Goal: Task Accomplishment & Management: Manage account settings

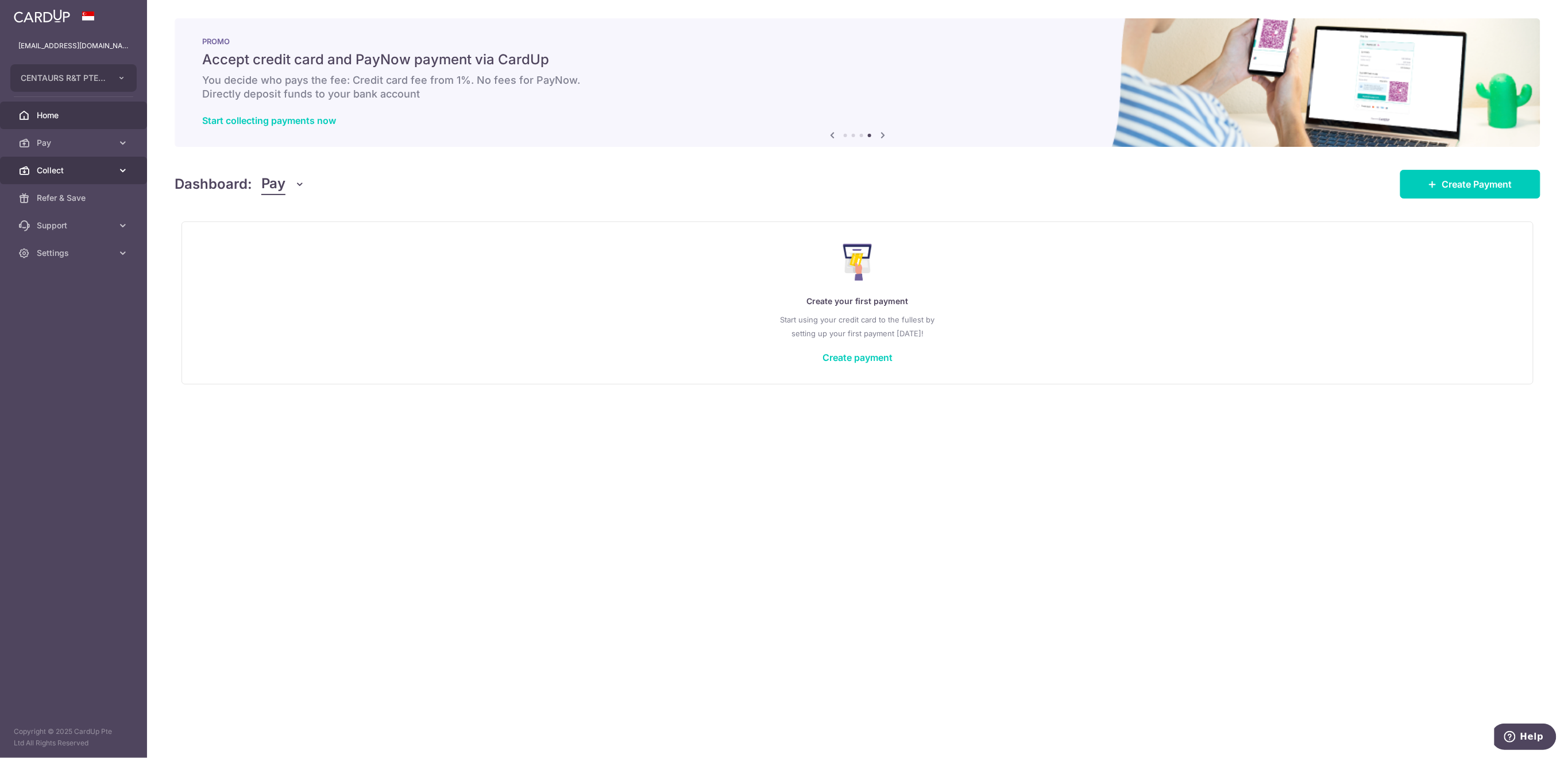
click at [56, 170] on span "Collect" at bounding box center [74, 170] width 76 height 12
click at [86, 250] on span "Payment Requests" at bounding box center [74, 253] width 76 height 12
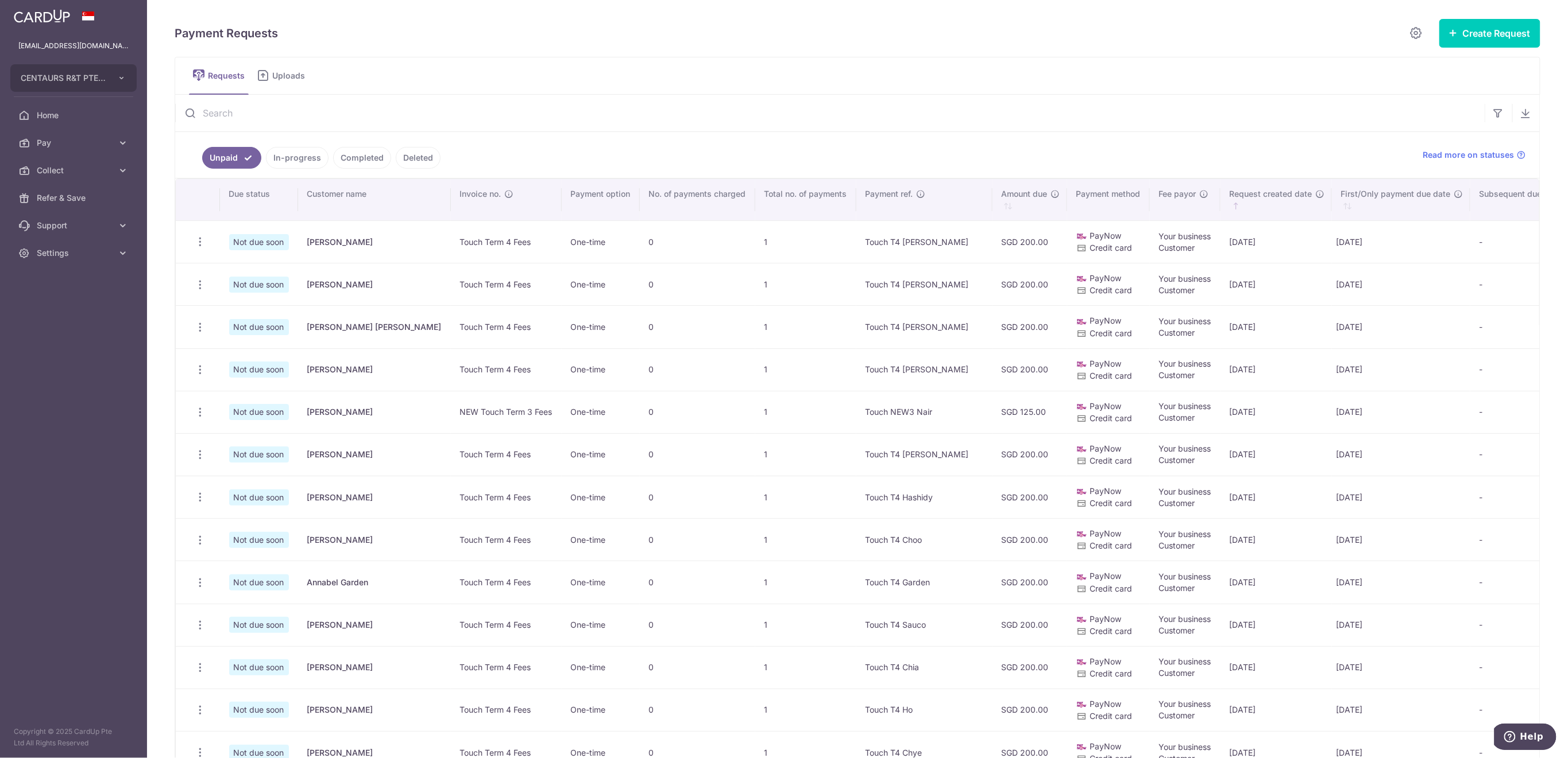
click at [320, 110] on input "text" at bounding box center [830, 113] width 1309 height 37
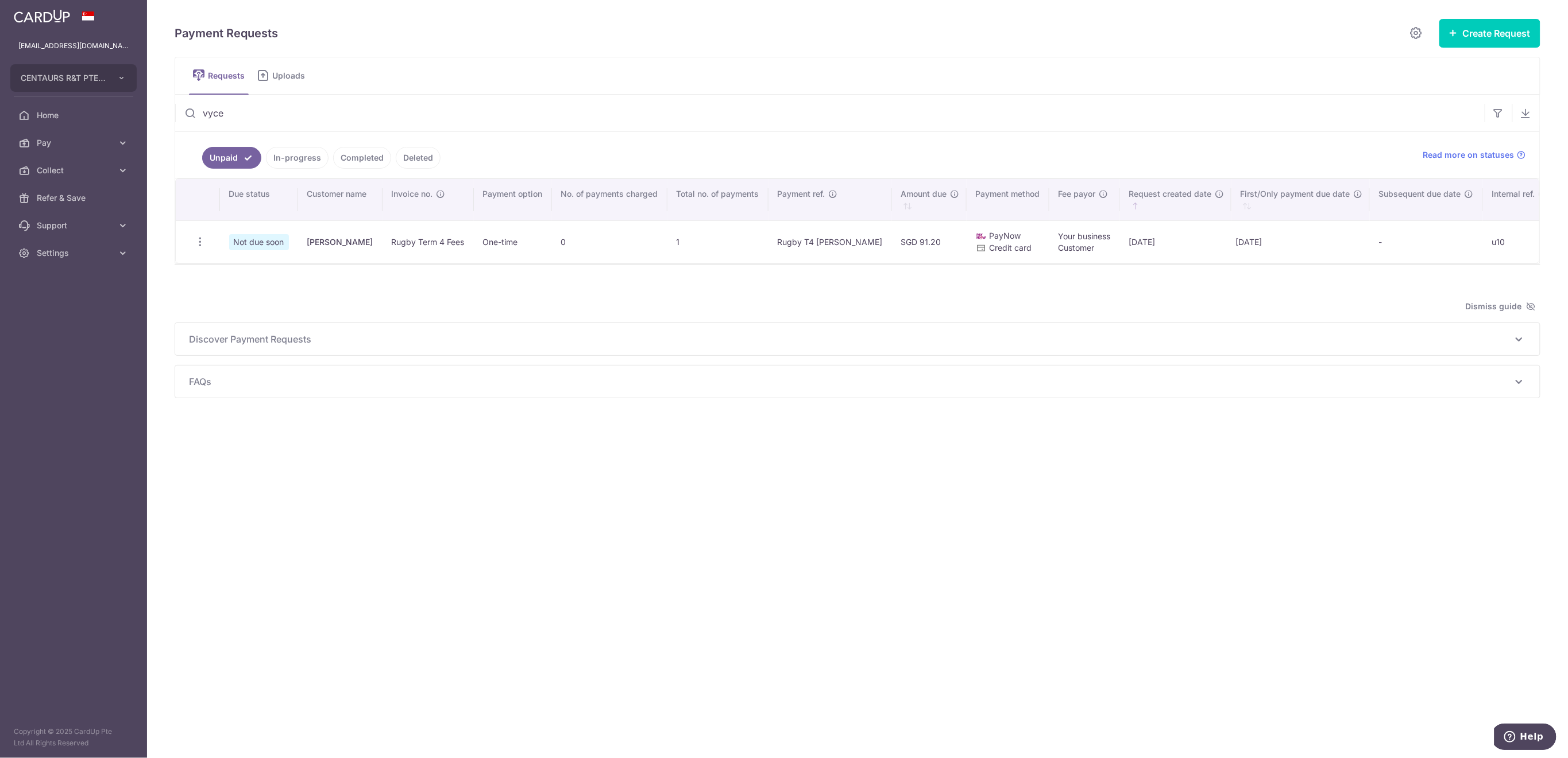
type input "vyce"
click at [202, 242] on icon "button" at bounding box center [200, 242] width 12 height 12
click at [243, 297] on span "Delete Request" at bounding box center [258, 301] width 72 height 14
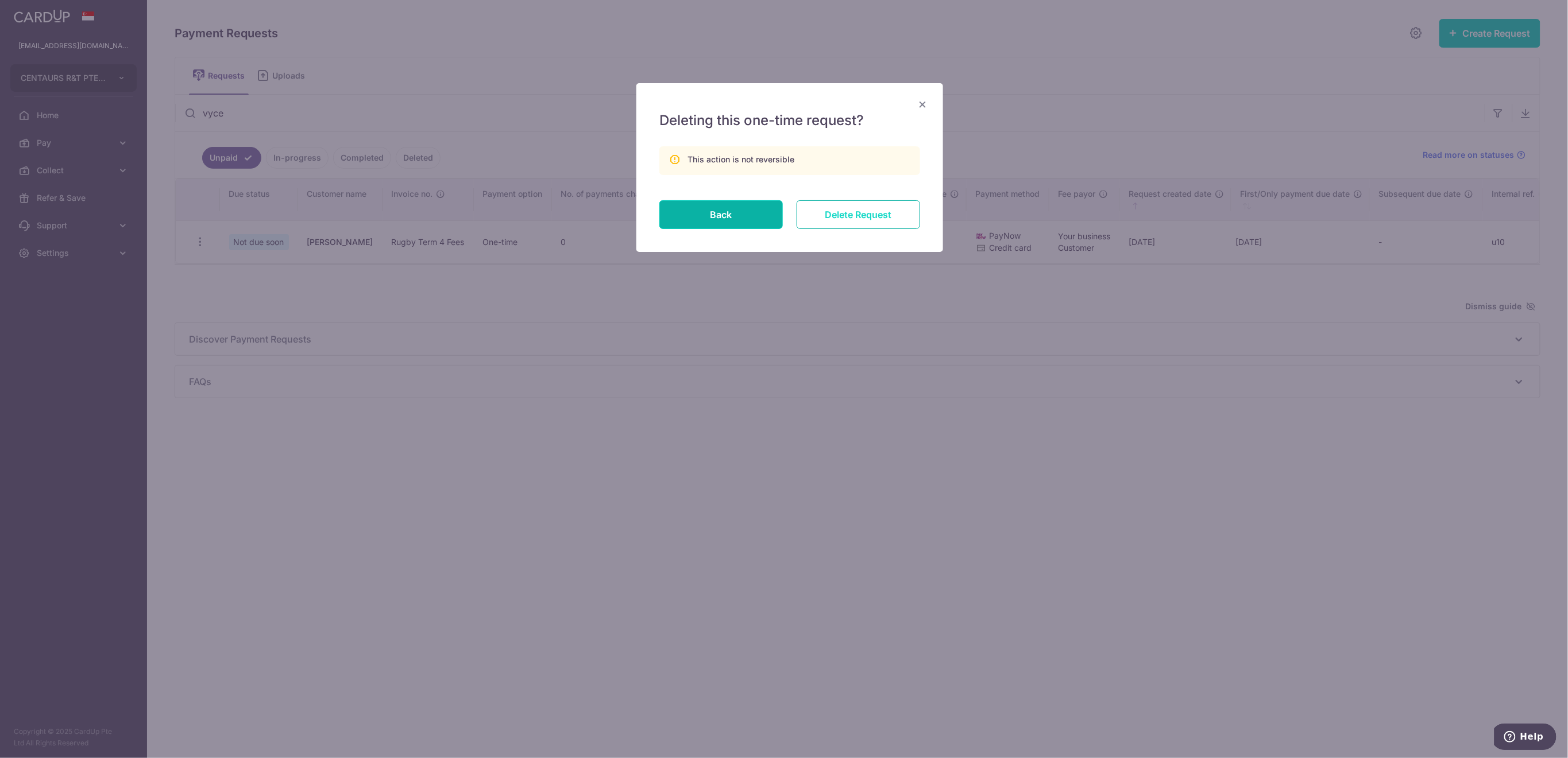
click at [886, 214] on input "Delete Request" at bounding box center [858, 214] width 124 height 29
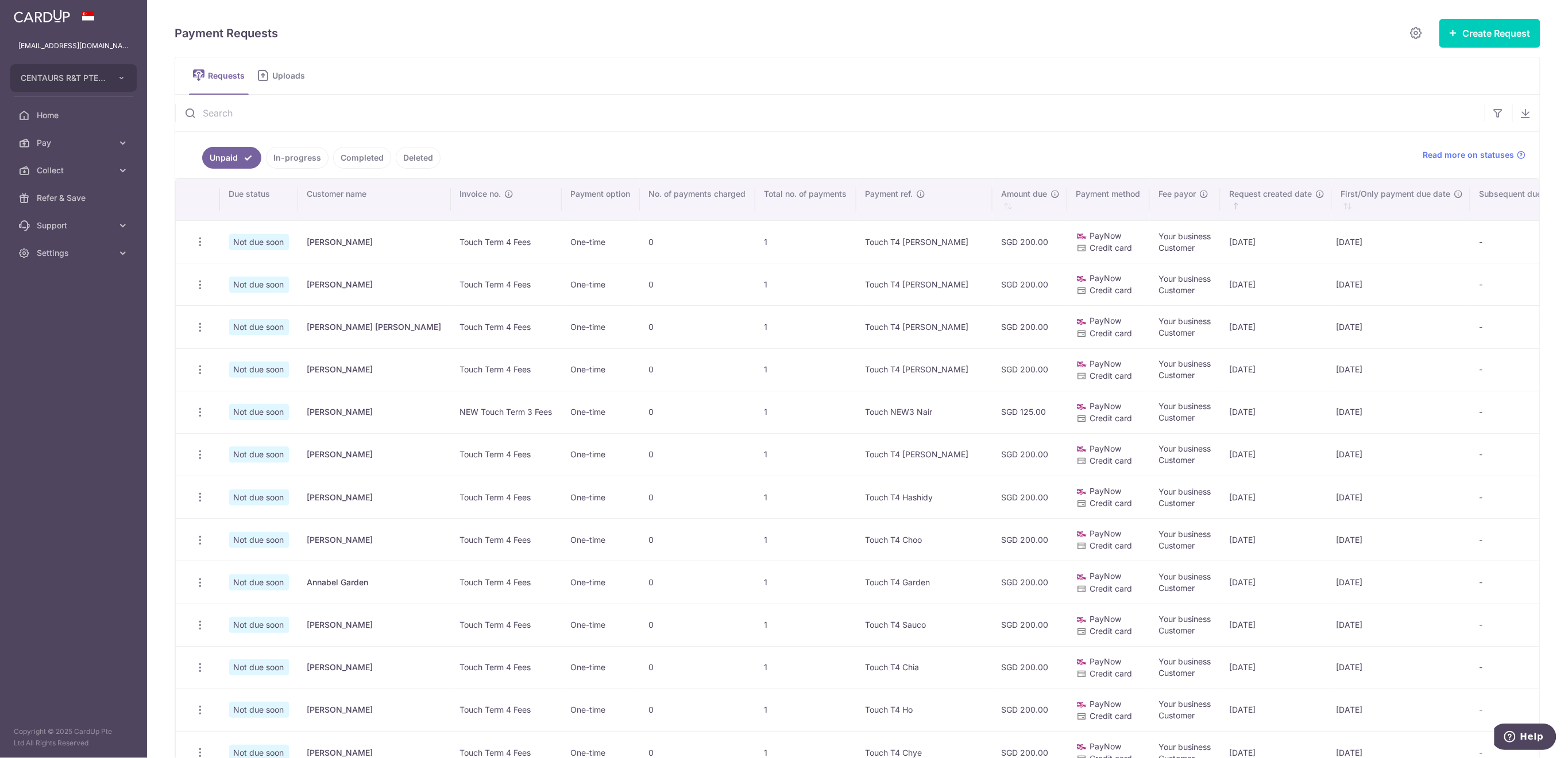
click at [419, 160] on link "Deleted" at bounding box center [418, 158] width 45 height 22
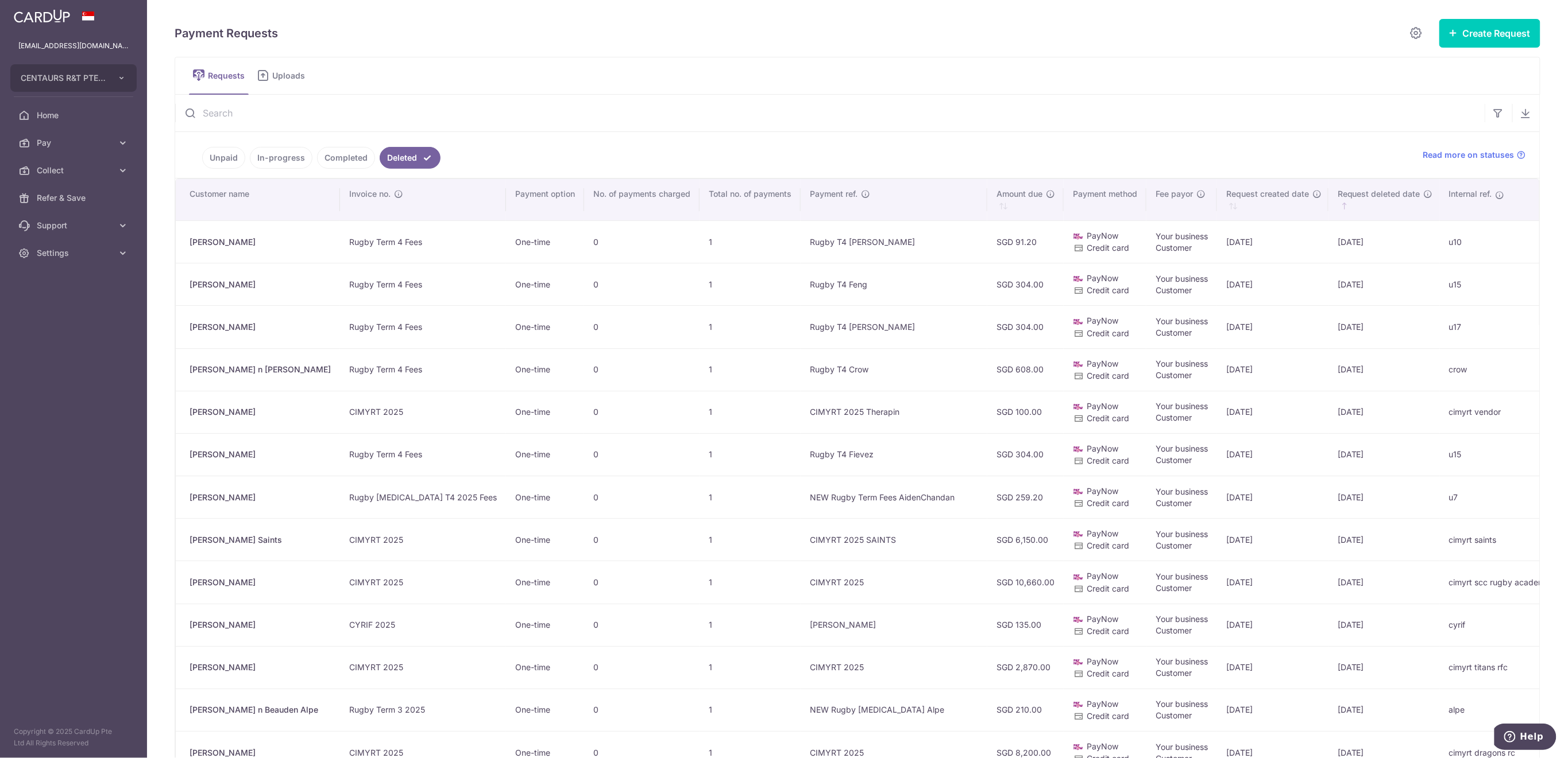
click at [297, 116] on input "text" at bounding box center [830, 113] width 1309 height 37
click at [236, 162] on link "Unpaid" at bounding box center [223, 158] width 43 height 22
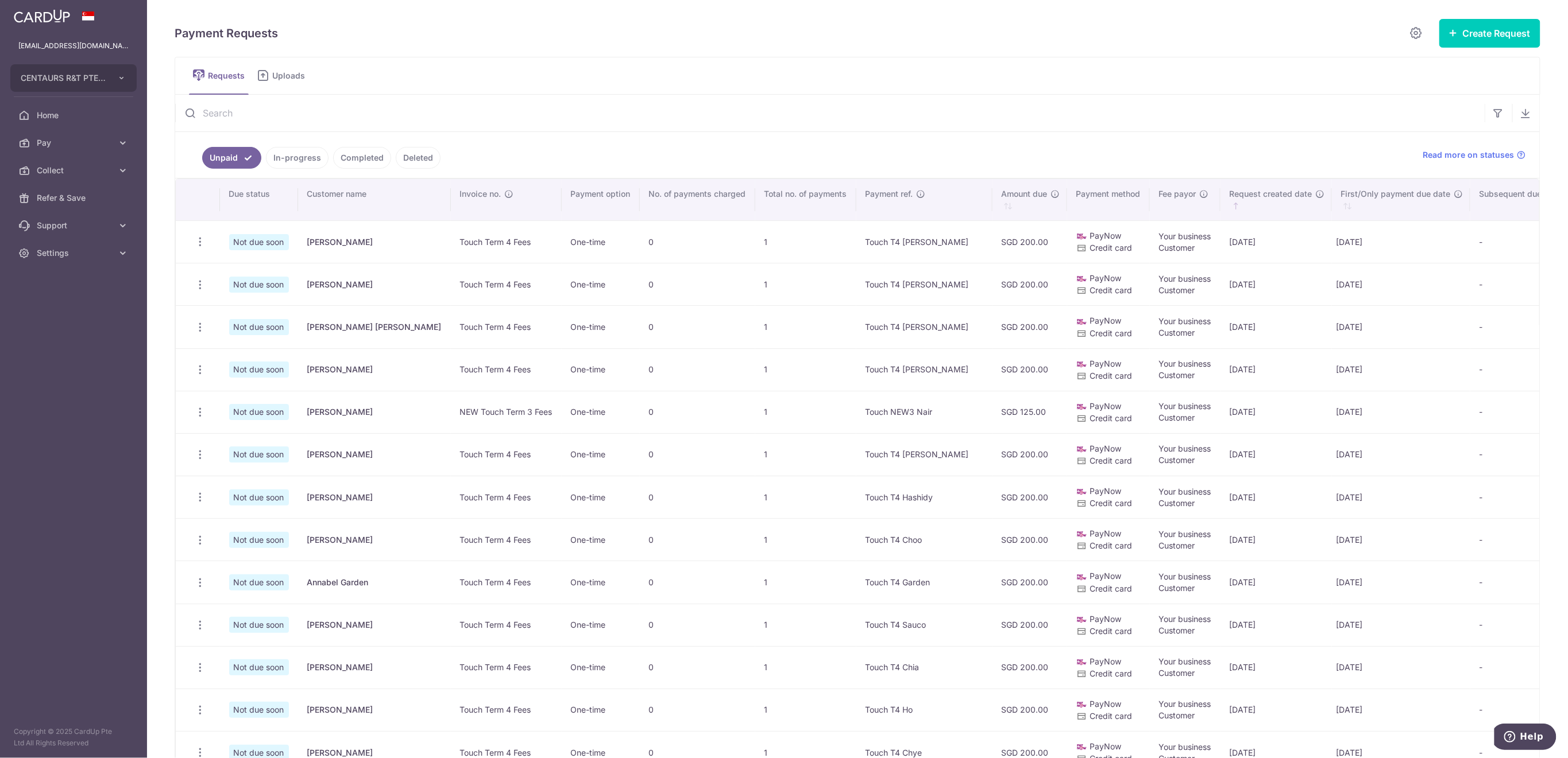
click at [285, 117] on input "text" at bounding box center [830, 113] width 1309 height 37
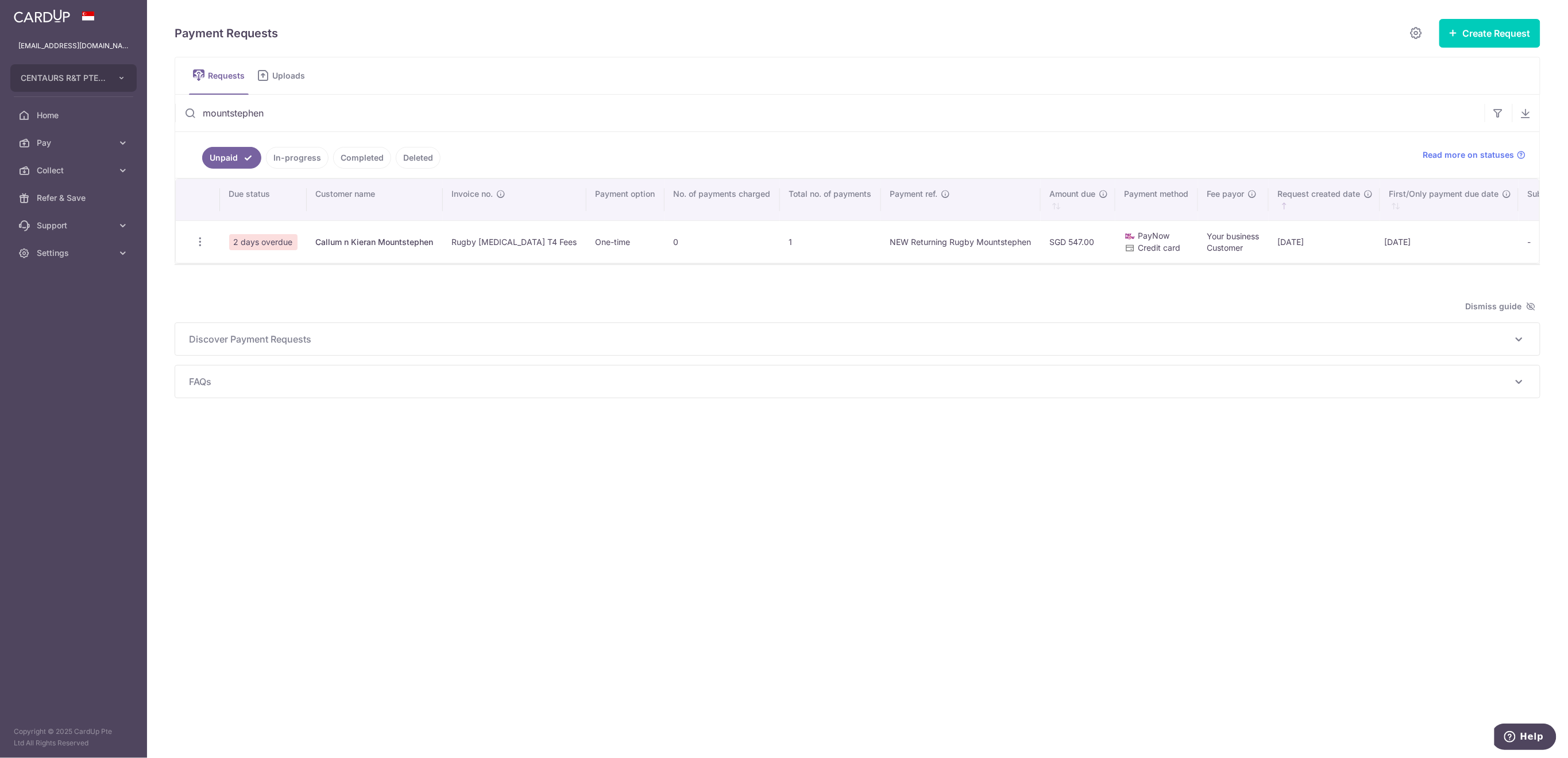
click at [203, 240] on icon "button" at bounding box center [200, 242] width 12 height 12
type input "mountstep"
click at [199, 242] on icon "button" at bounding box center [200, 242] width 12 height 12
click at [200, 238] on icon "button" at bounding box center [200, 242] width 12 height 12
click at [247, 302] on span "Delete Request" at bounding box center [258, 301] width 72 height 14
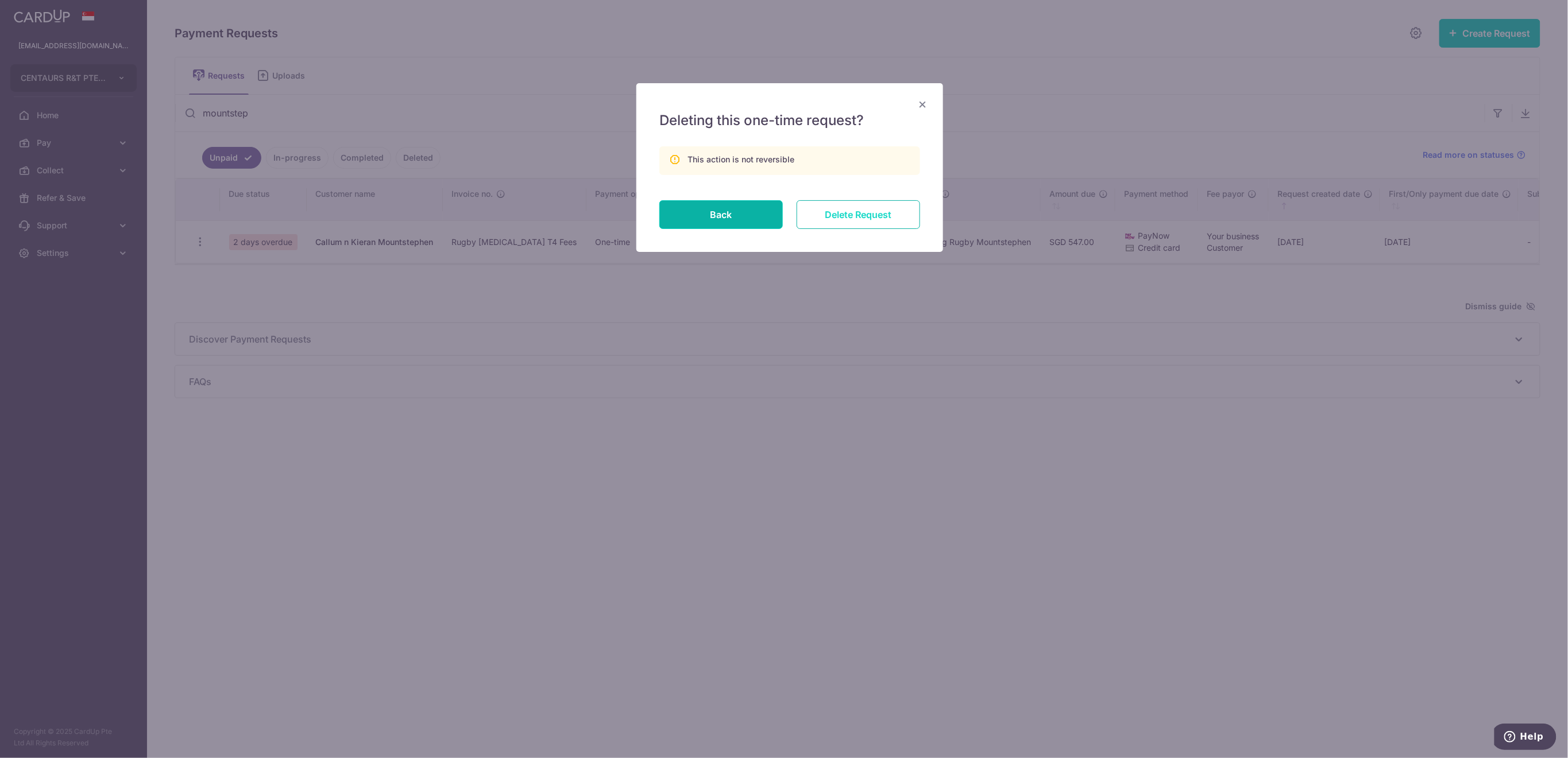
click at [876, 208] on input "Delete Request" at bounding box center [858, 214] width 124 height 29
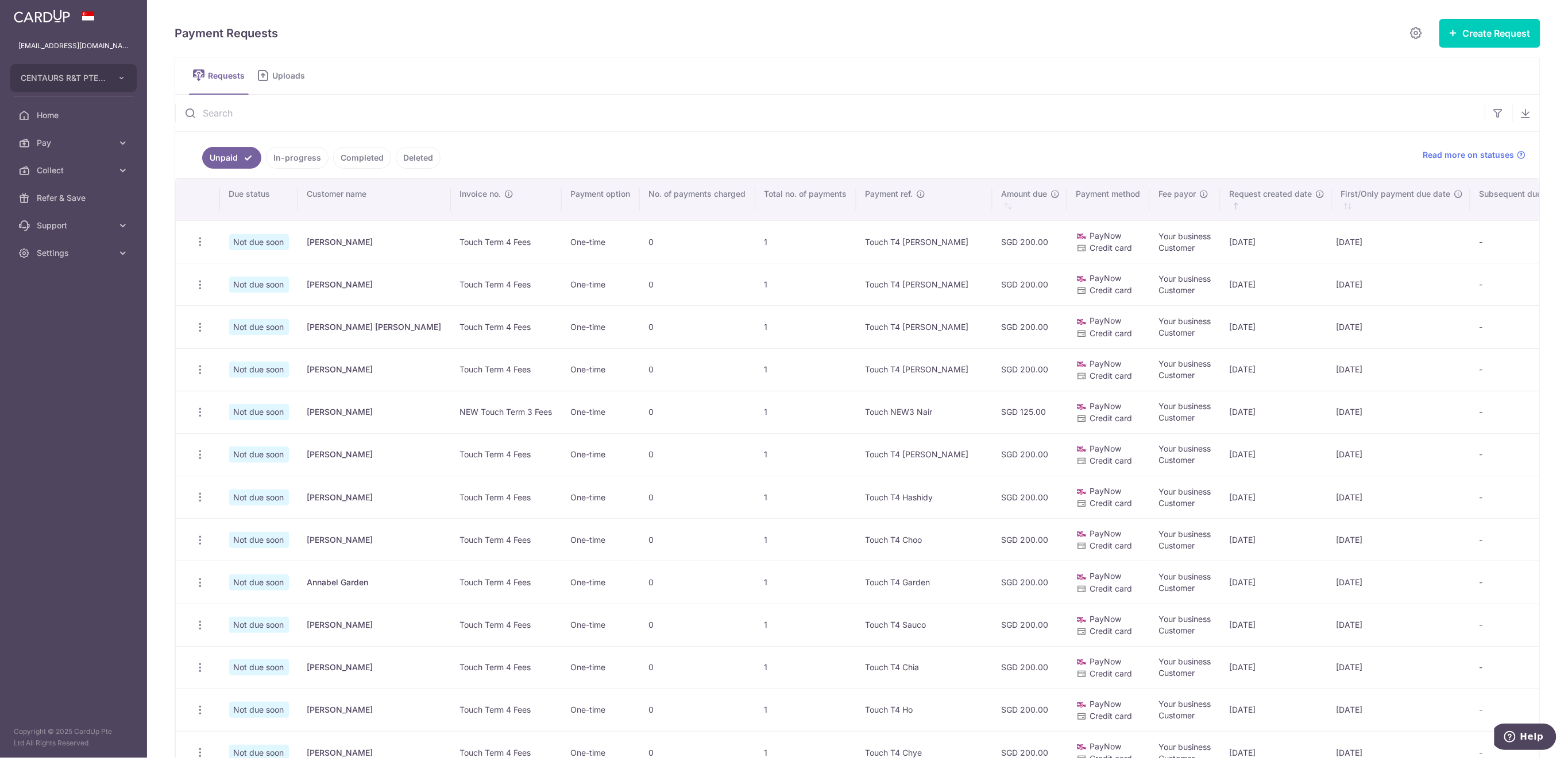
click at [267, 113] on input "text" at bounding box center [830, 113] width 1309 height 37
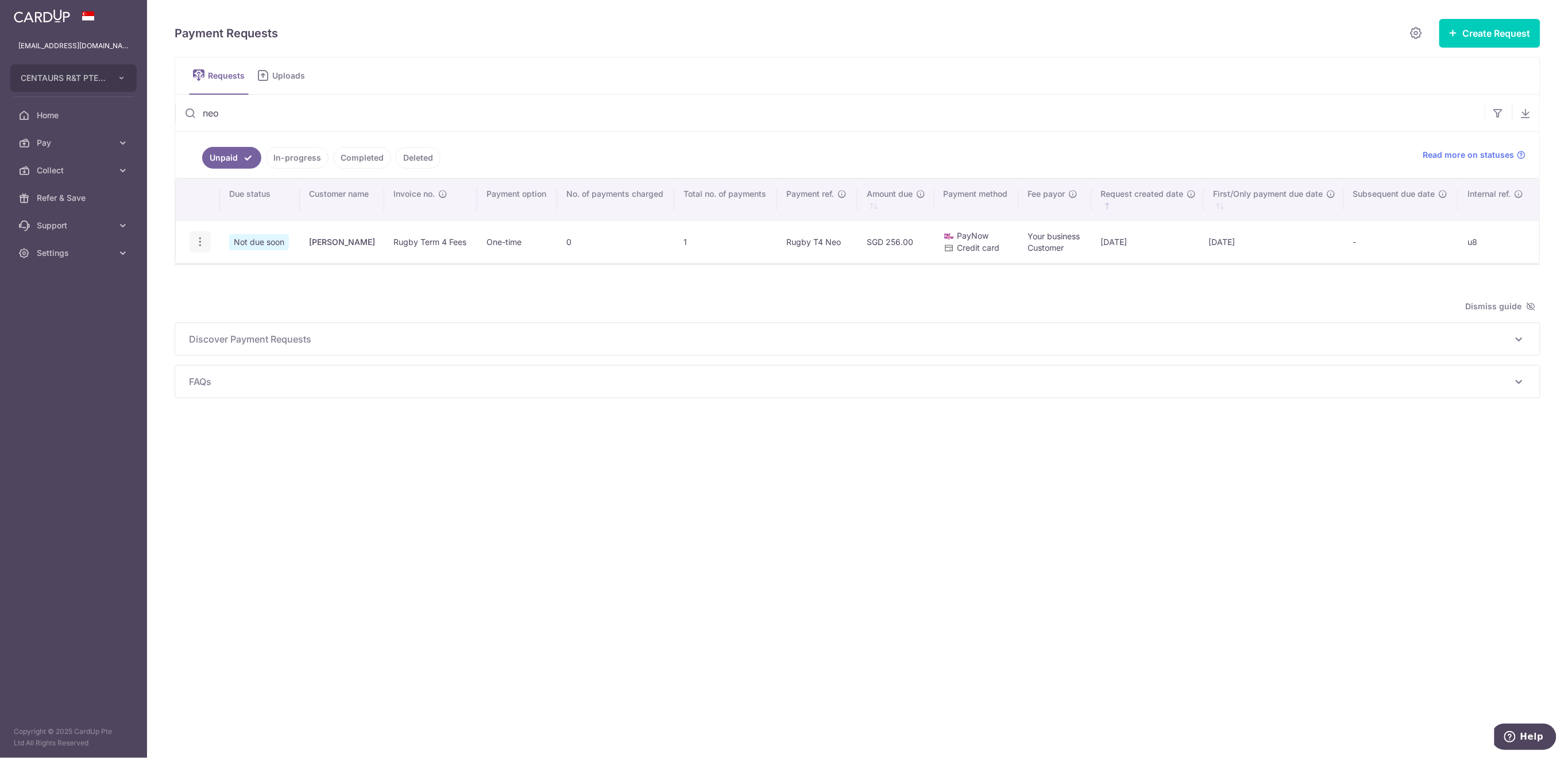
type input "neo"
click at [203, 238] on icon "button" at bounding box center [200, 242] width 12 height 12
click at [205, 245] on icon "button" at bounding box center [200, 242] width 12 height 12
click at [224, 301] on span "Delete Request" at bounding box center [258, 301] width 72 height 14
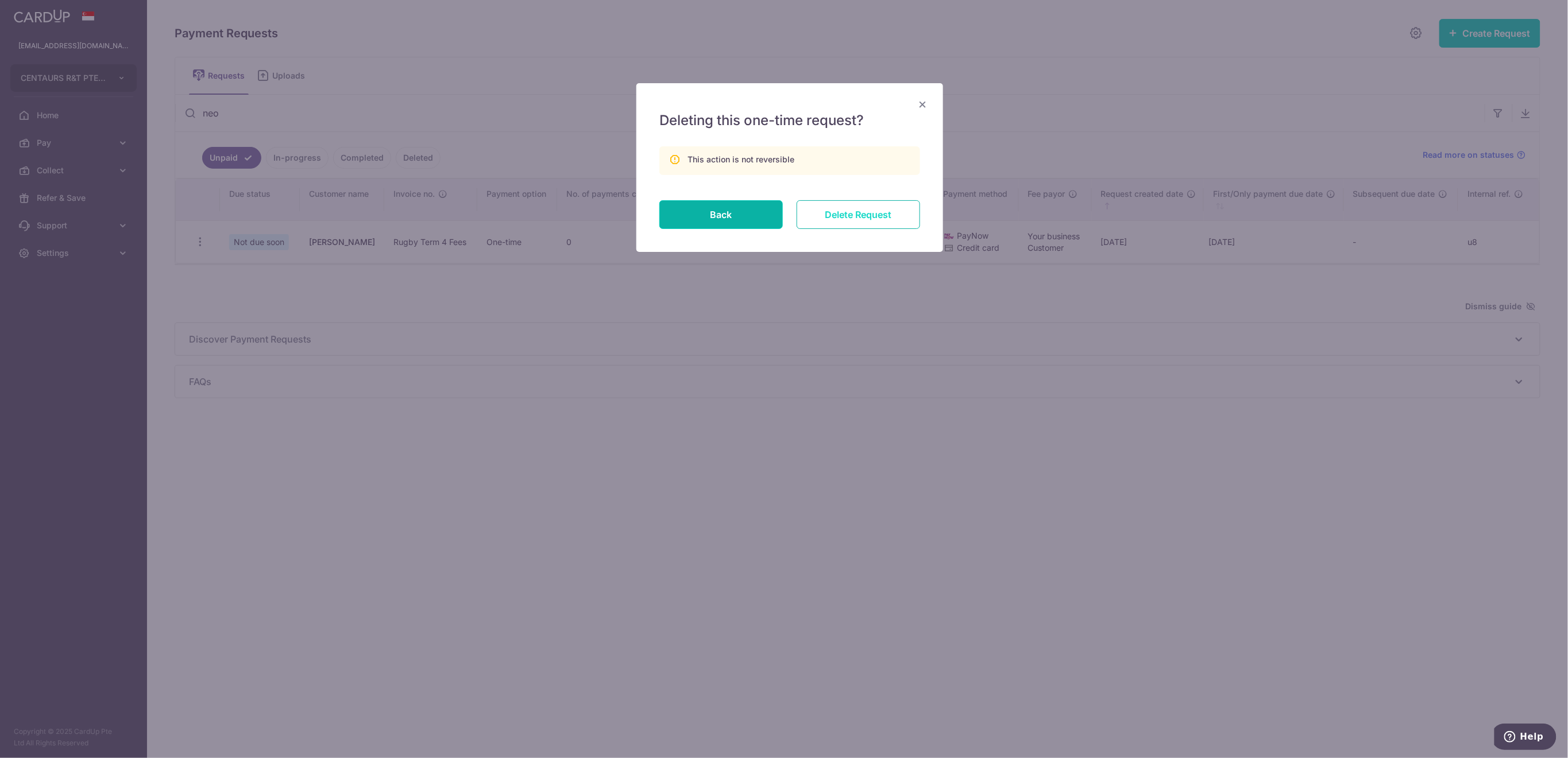
click at [858, 207] on input "Delete Request" at bounding box center [858, 214] width 124 height 29
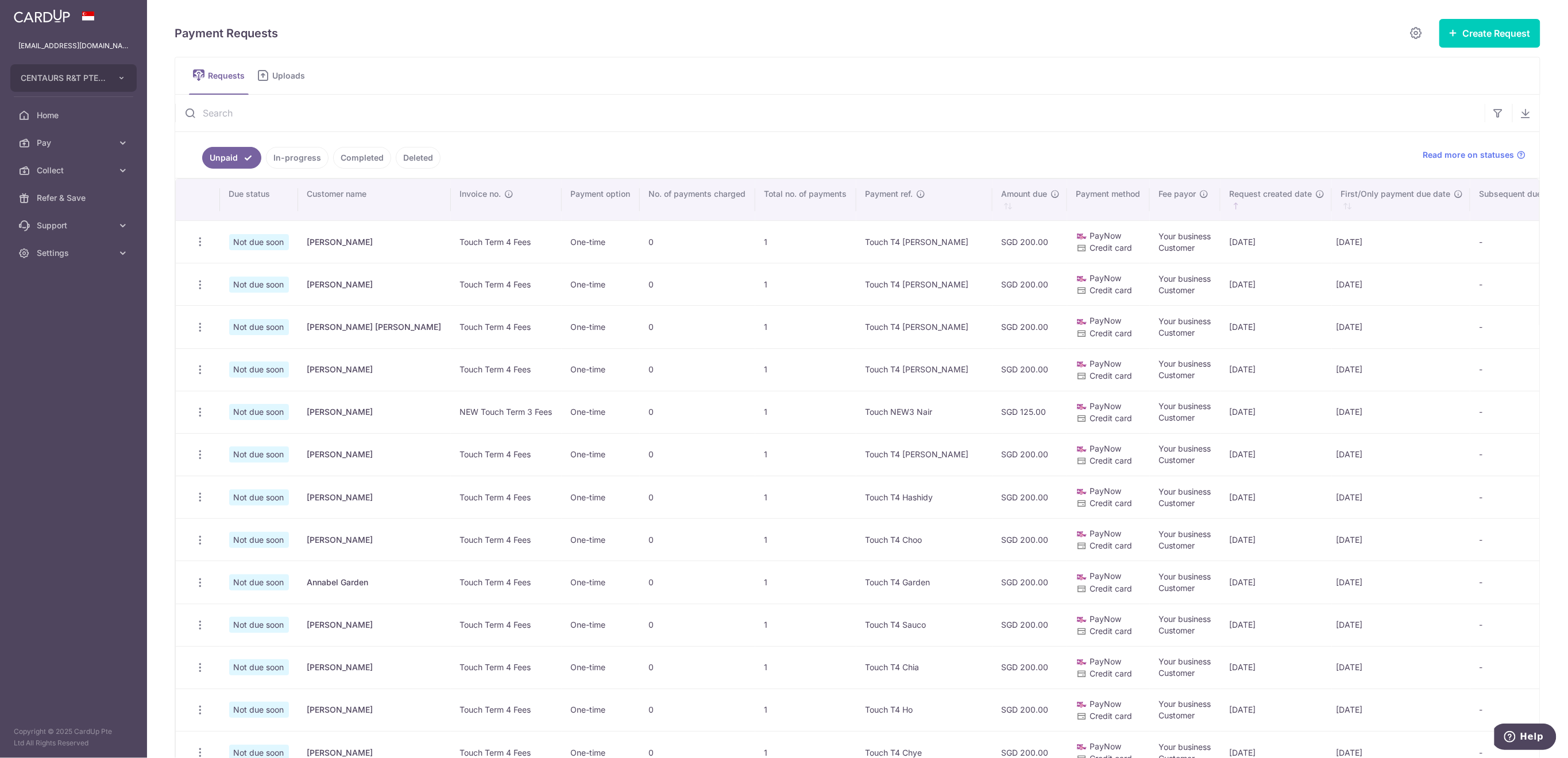
click at [225, 111] on input "text" at bounding box center [830, 113] width 1309 height 37
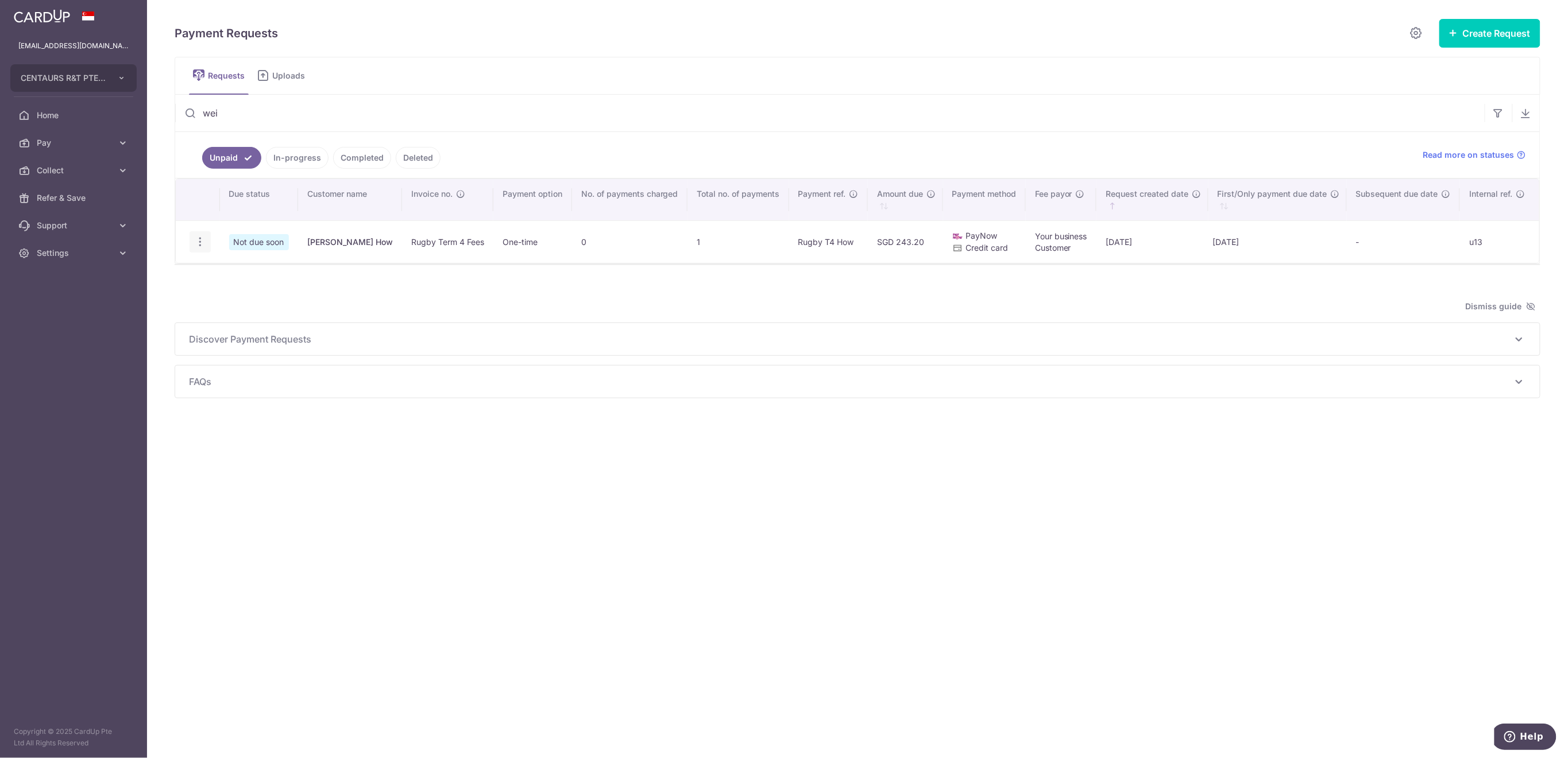
type input "wei"
click at [198, 238] on icon "button" at bounding box center [200, 242] width 12 height 12
click at [201, 242] on icon "button" at bounding box center [200, 242] width 12 height 12
click at [217, 299] on link "Delete Request" at bounding box center [247, 301] width 114 height 27
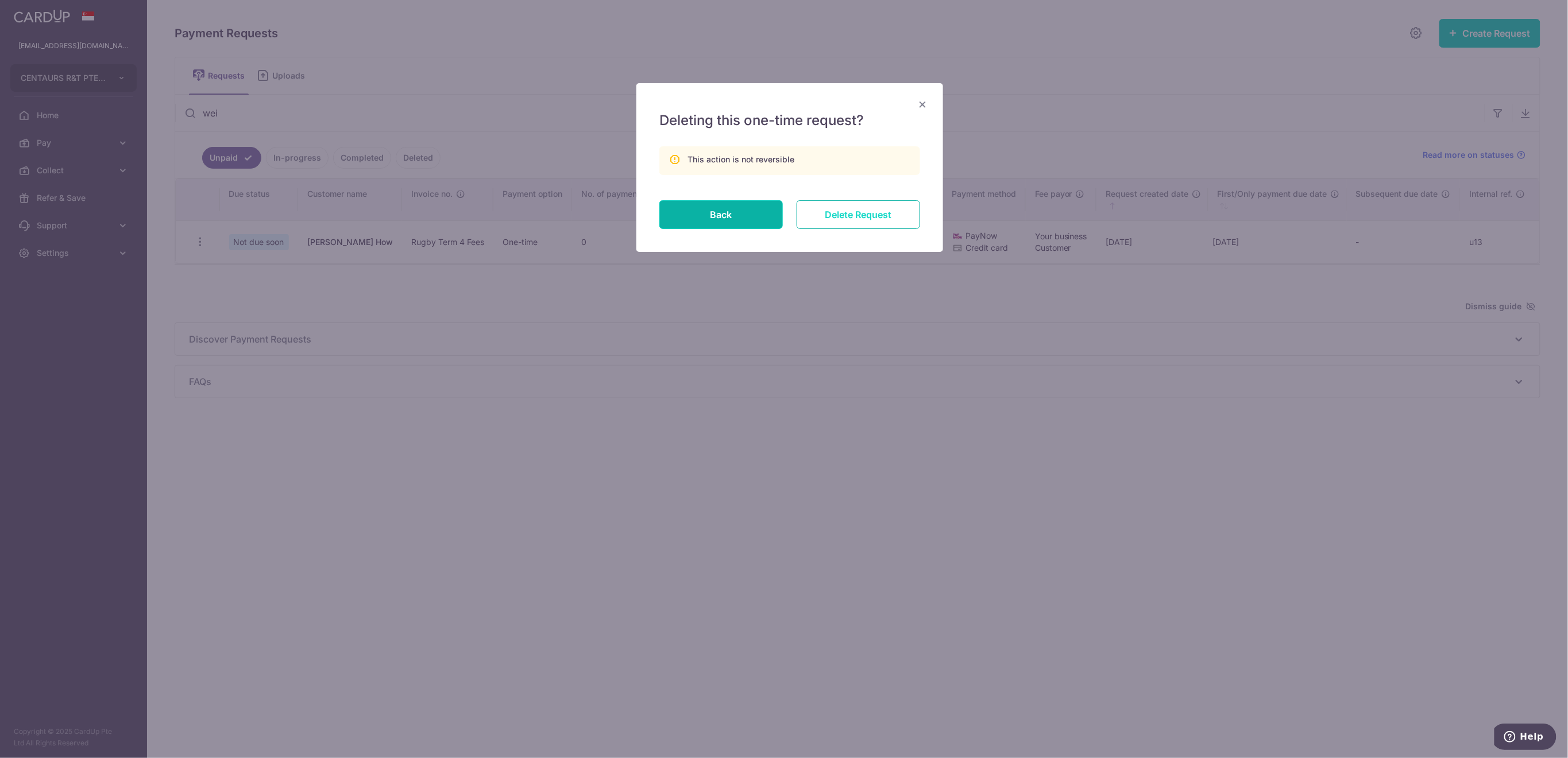
click at [856, 214] on input "Delete Request" at bounding box center [858, 214] width 124 height 29
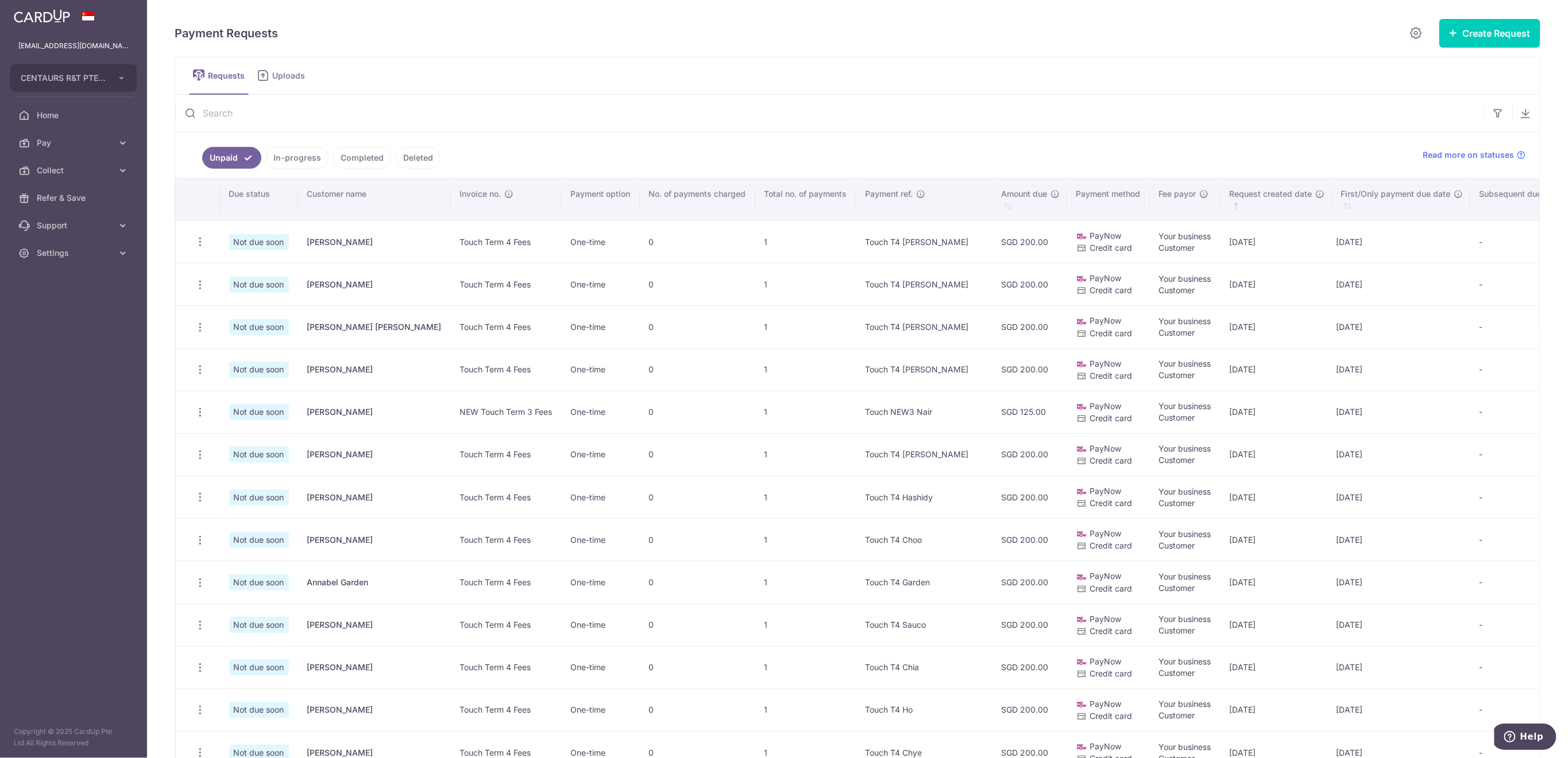
click at [306, 114] on input "text" at bounding box center [830, 113] width 1309 height 37
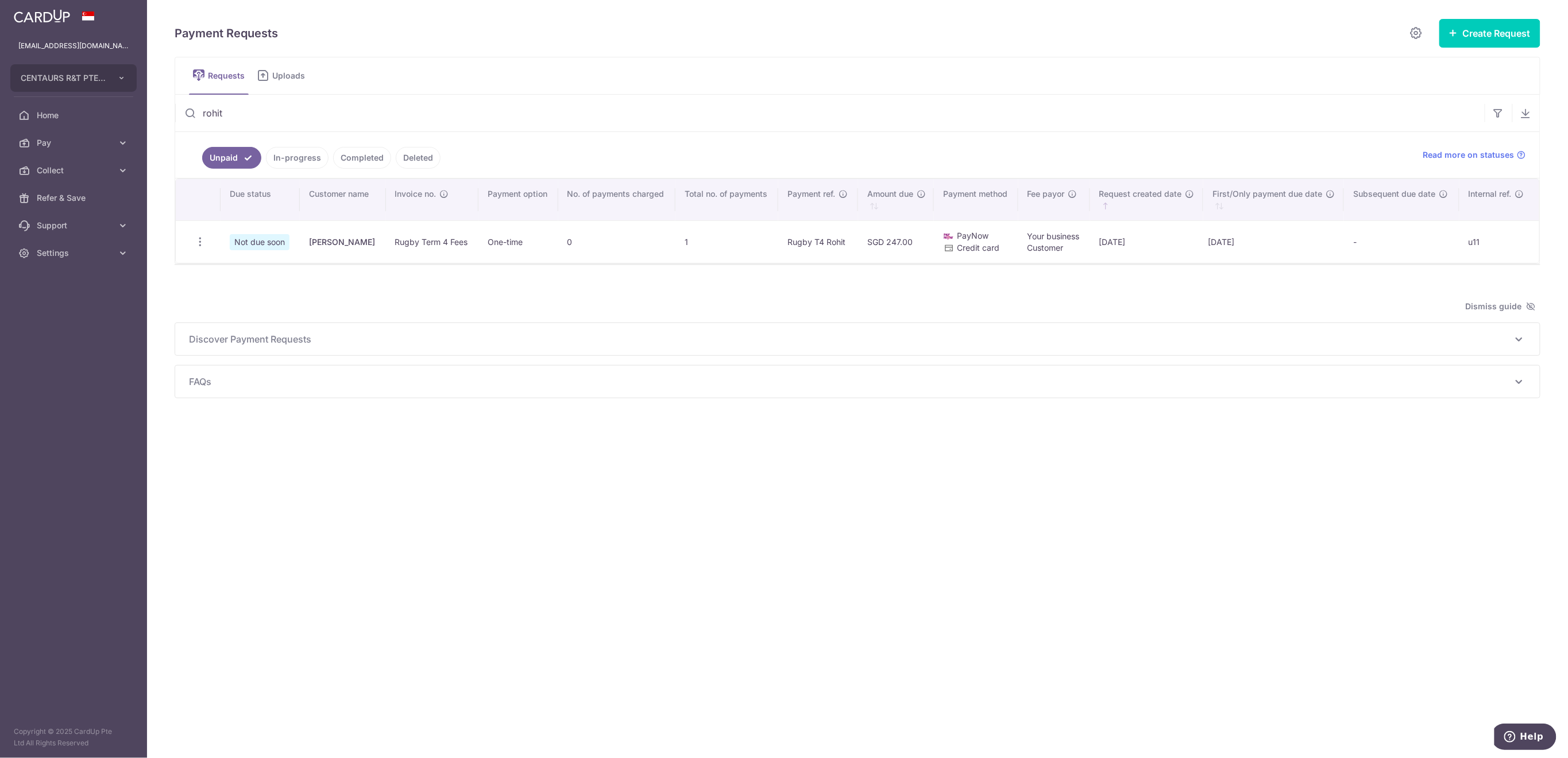
type input "rohit"
click at [200, 242] on icon "button" at bounding box center [200, 242] width 12 height 12
click at [264, 298] on span "Delete Request" at bounding box center [258, 301] width 72 height 14
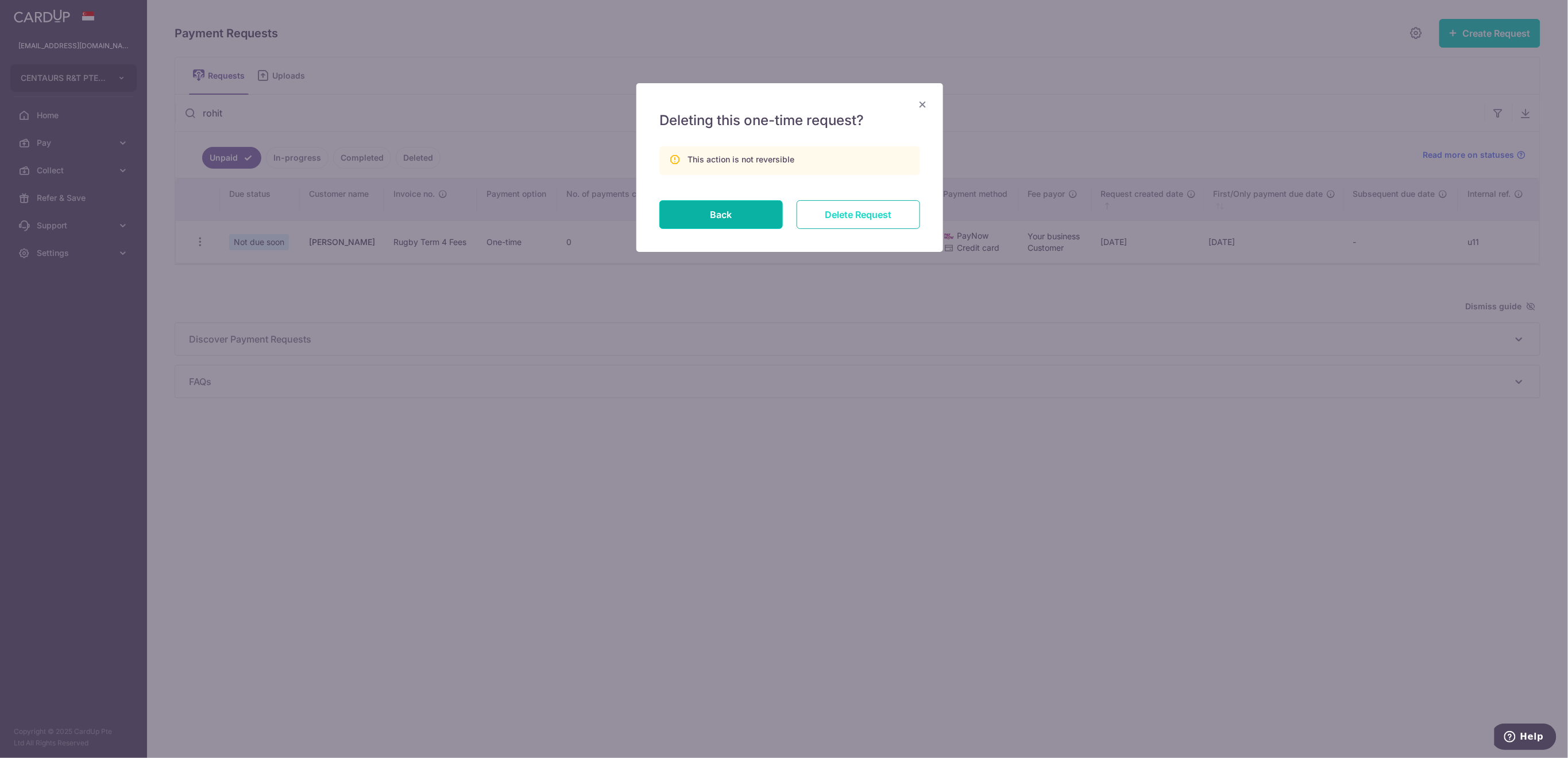
click at [859, 209] on input "Delete Request" at bounding box center [858, 214] width 124 height 29
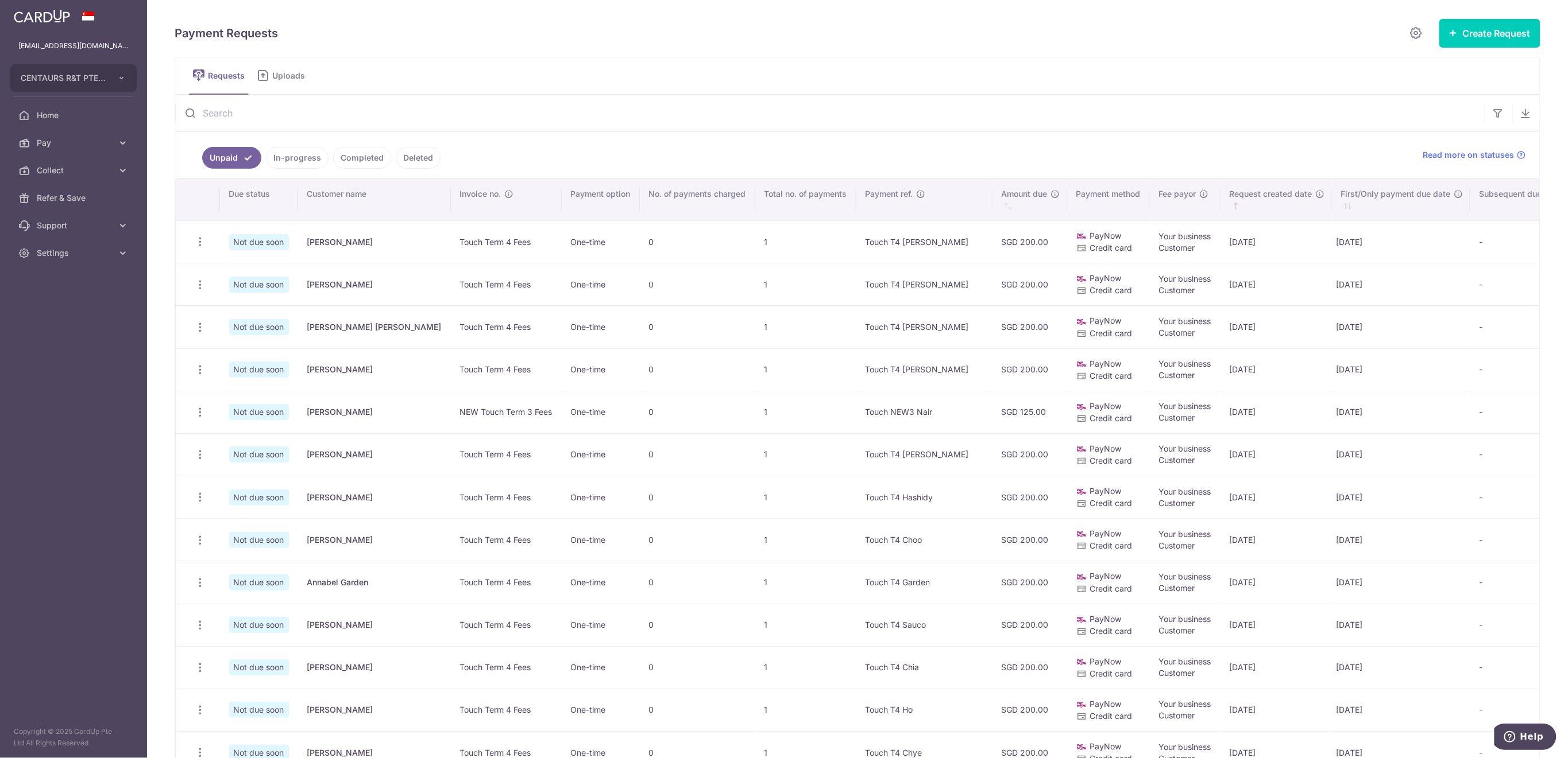
click at [251, 110] on input "text" at bounding box center [830, 113] width 1309 height 37
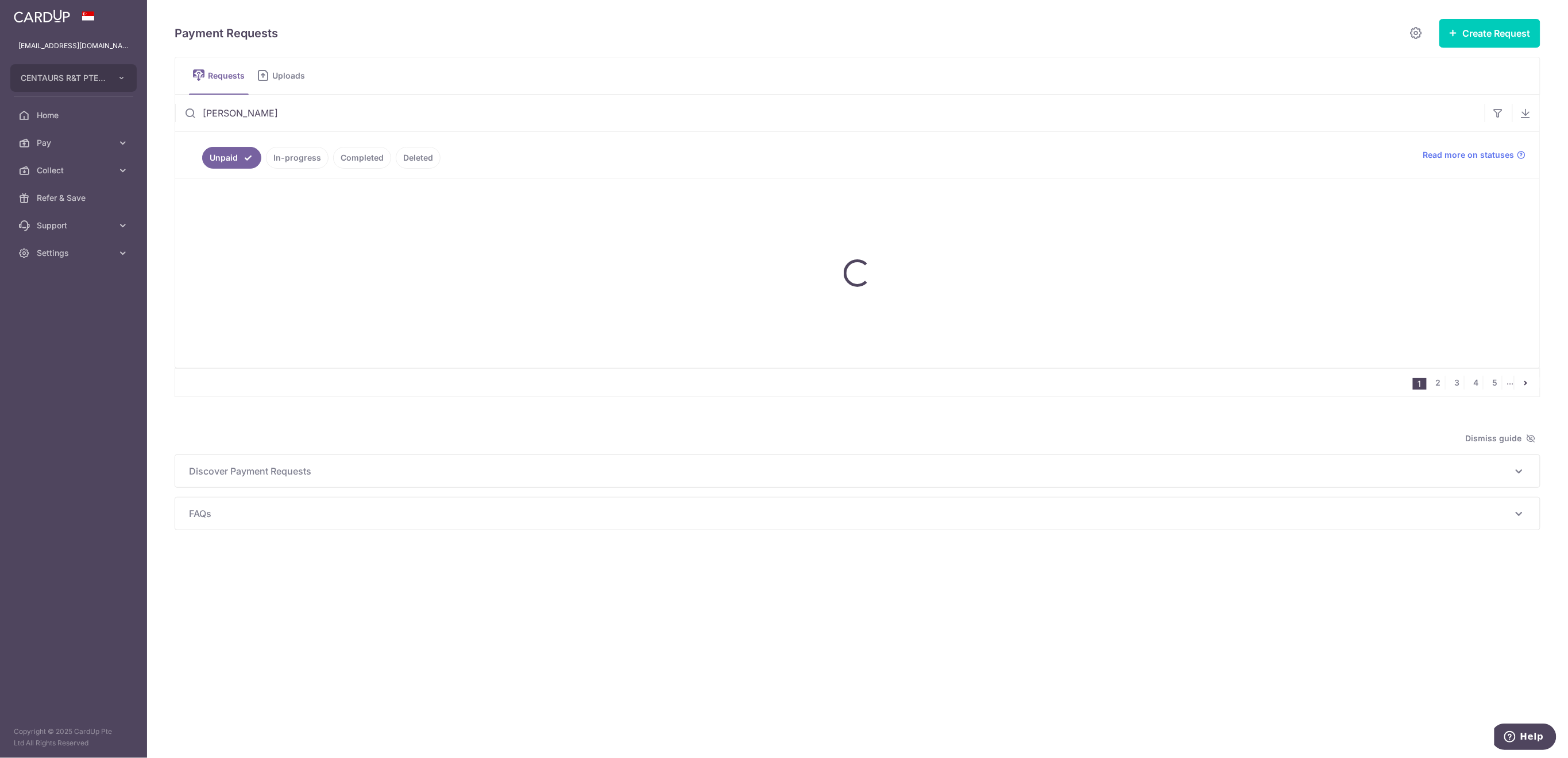
type input "[PERSON_NAME]"
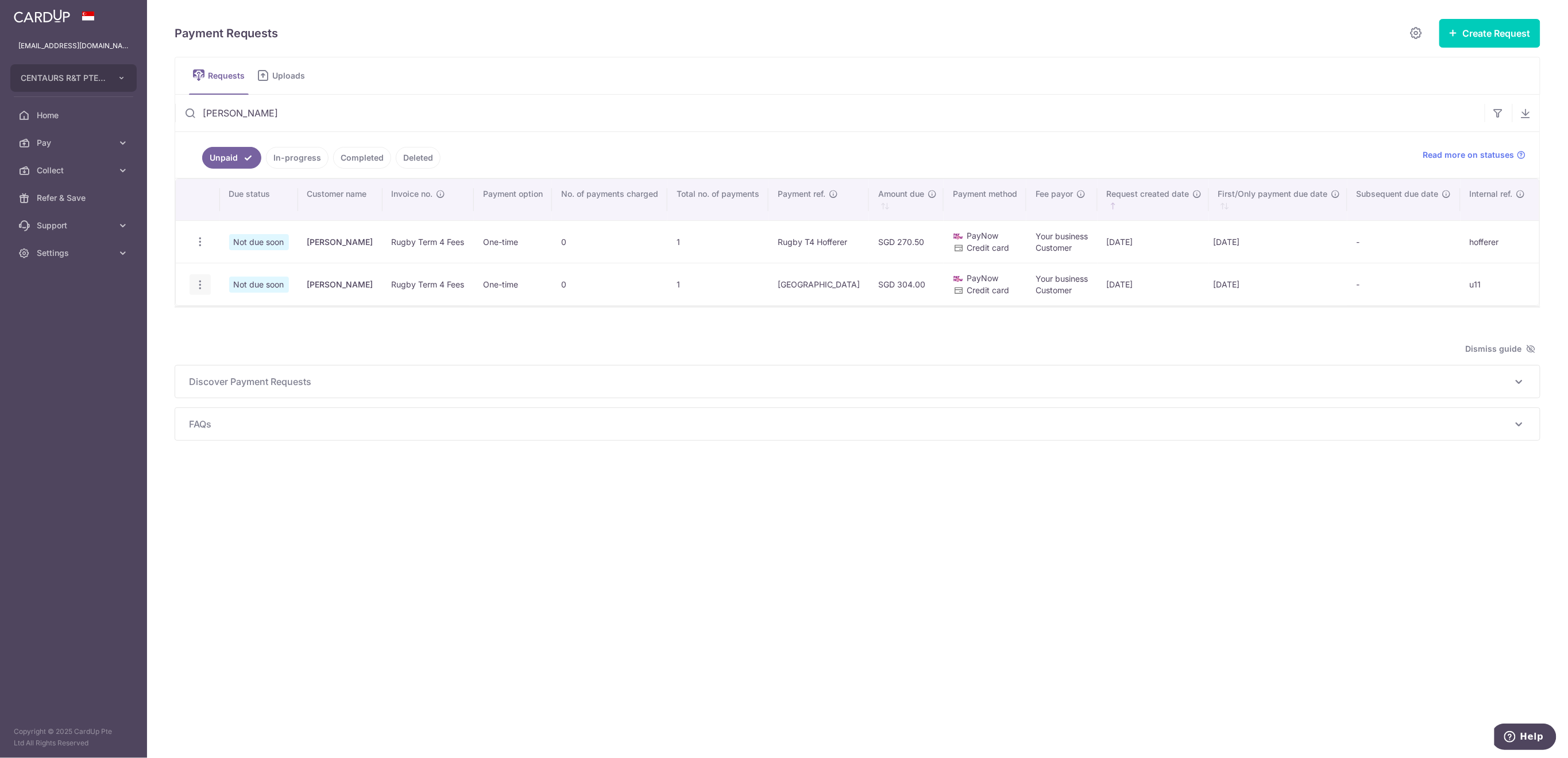
click at [200, 283] on icon "button" at bounding box center [200, 285] width 12 height 12
click at [243, 339] on span "Delete Request" at bounding box center [258, 344] width 72 height 14
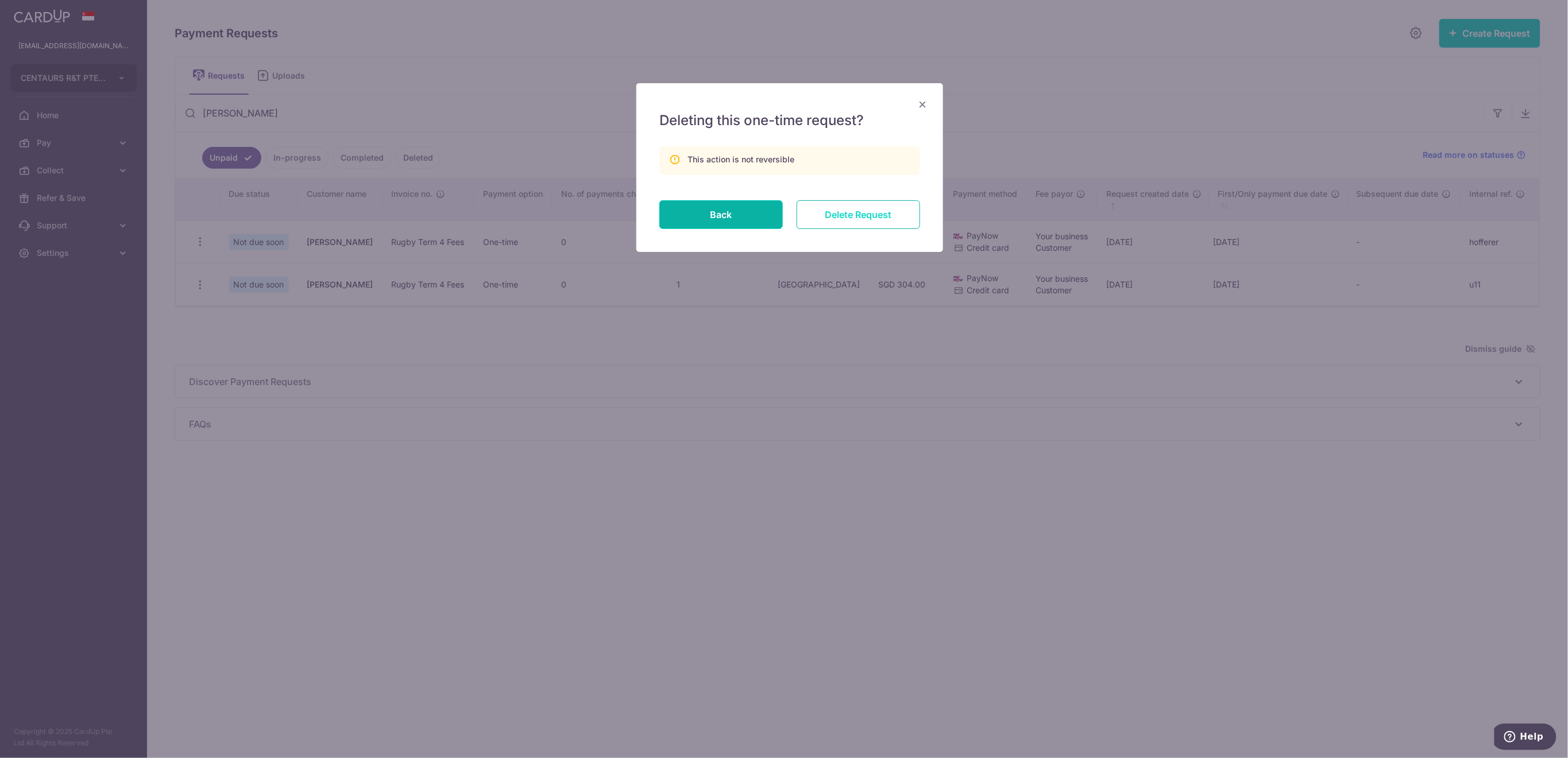
click at [824, 218] on input "Delete Request" at bounding box center [858, 214] width 124 height 29
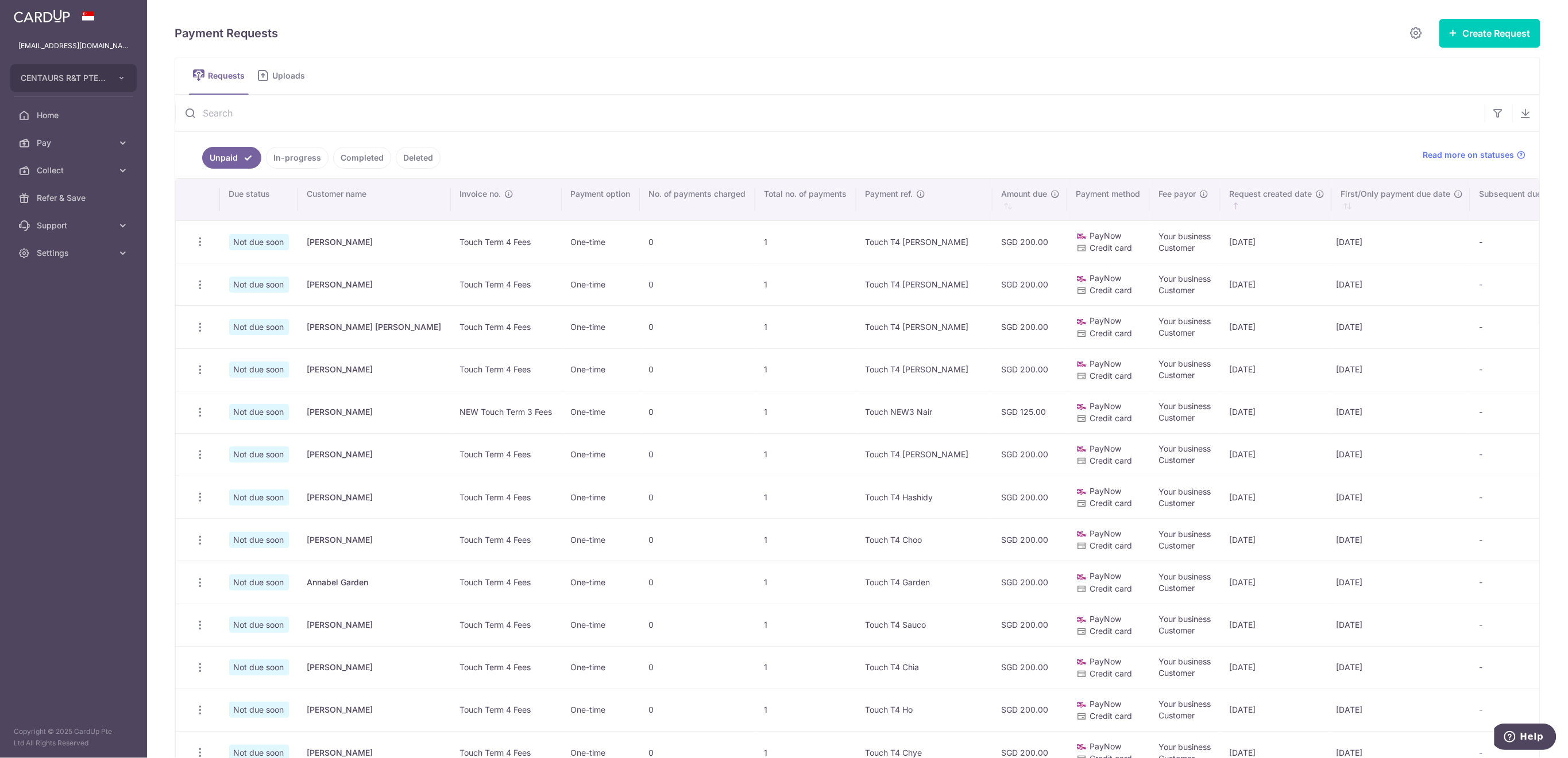
click at [369, 111] on input "text" at bounding box center [830, 113] width 1309 height 37
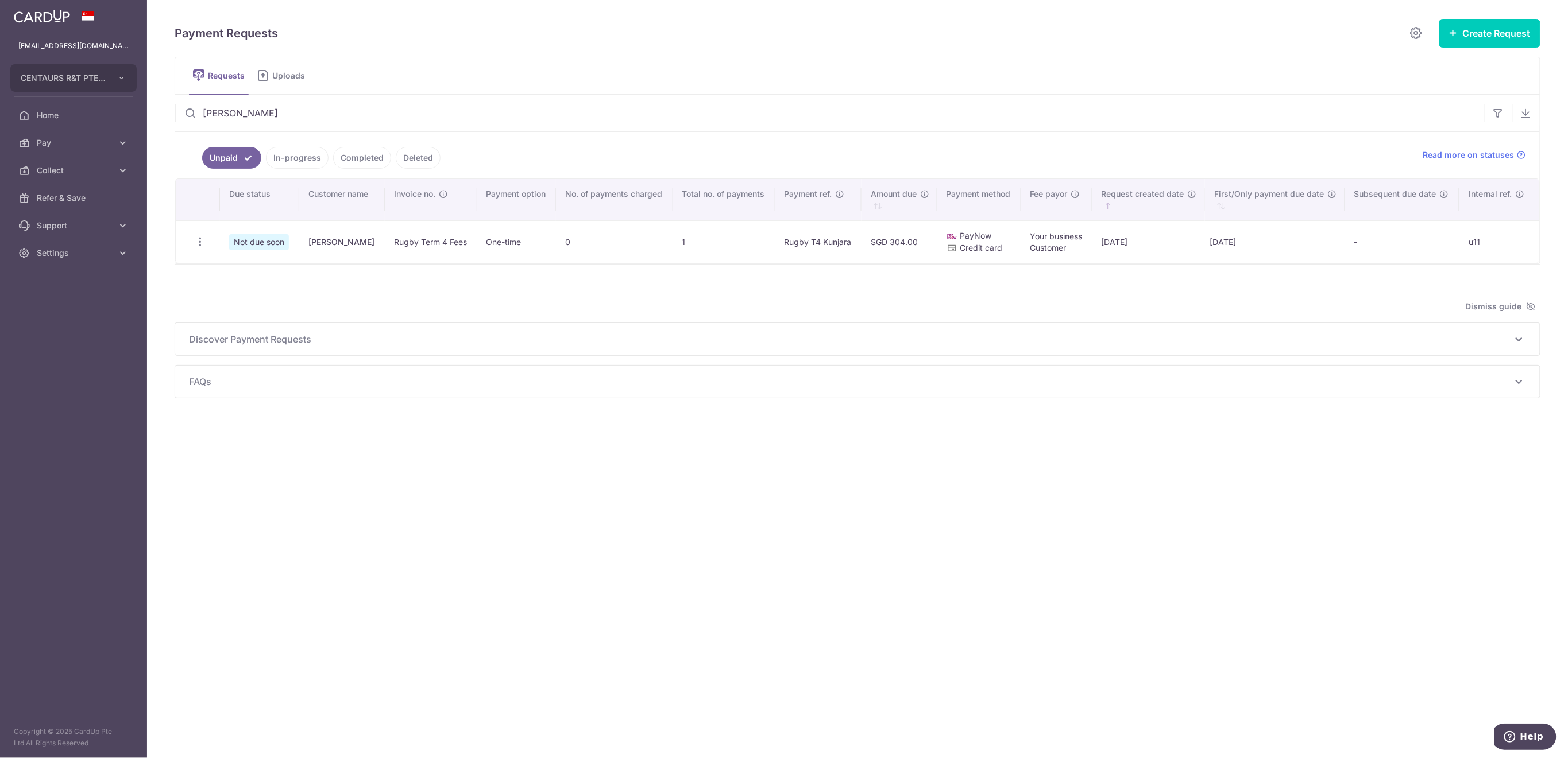
type input "chanond"
click at [198, 245] on icon "button" at bounding box center [200, 242] width 12 height 12
click at [231, 296] on span "Delete Request" at bounding box center [258, 301] width 72 height 14
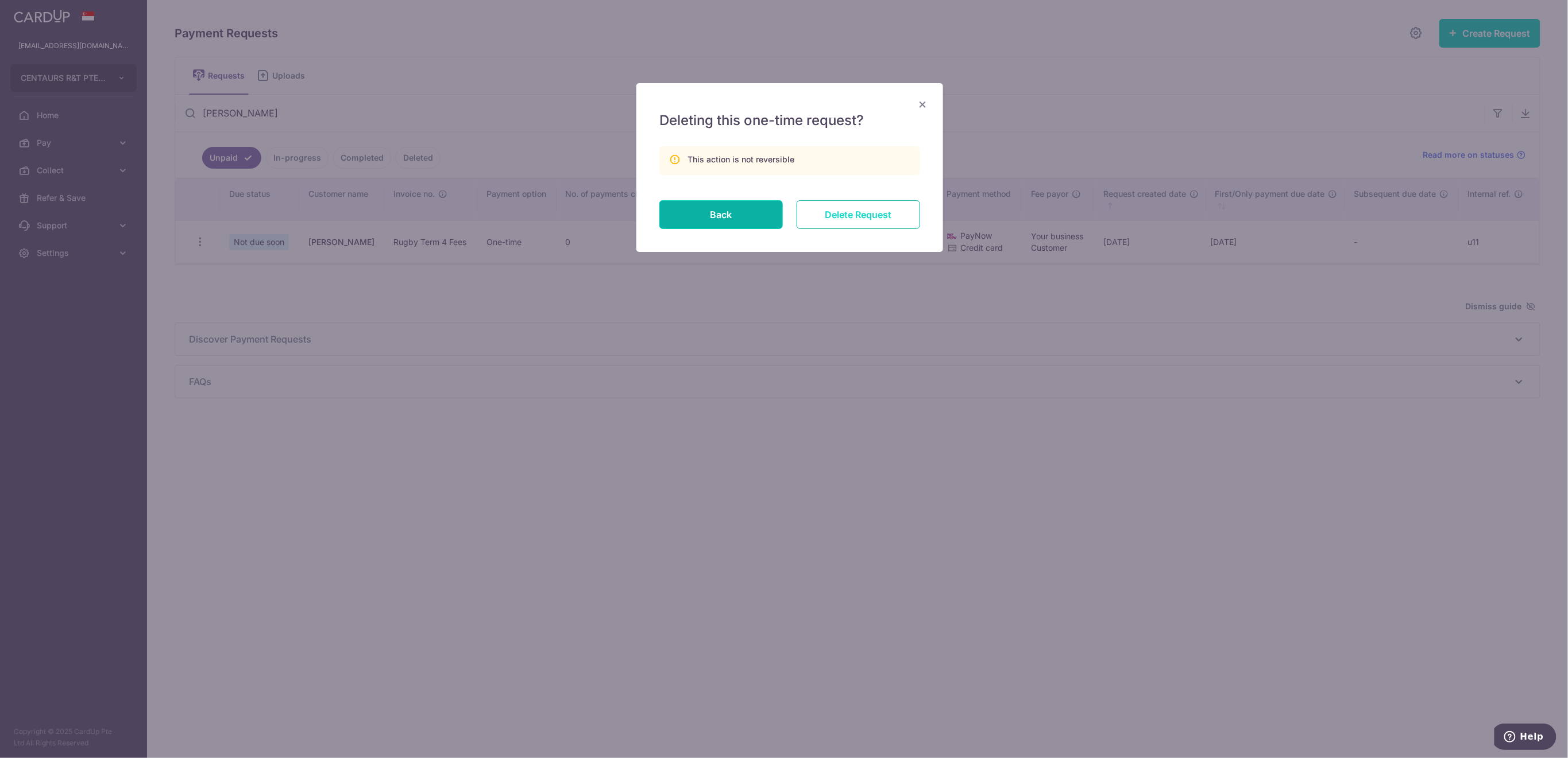
click at [858, 210] on input "Delete Request" at bounding box center [858, 214] width 124 height 29
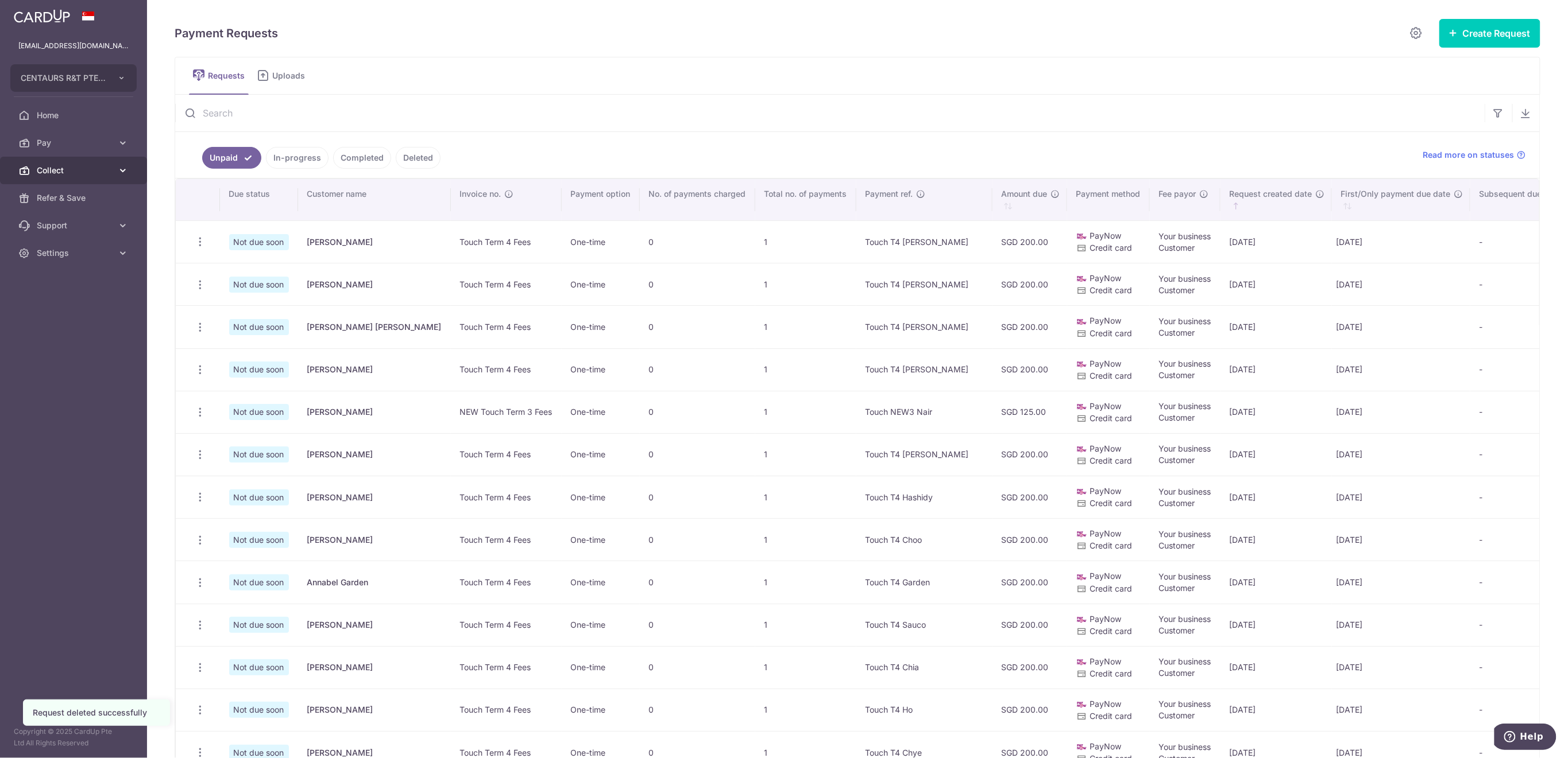
click at [70, 173] on span "Collect" at bounding box center [74, 170] width 76 height 12
click at [71, 198] on span "Dashboard" at bounding box center [74, 198] width 76 height 12
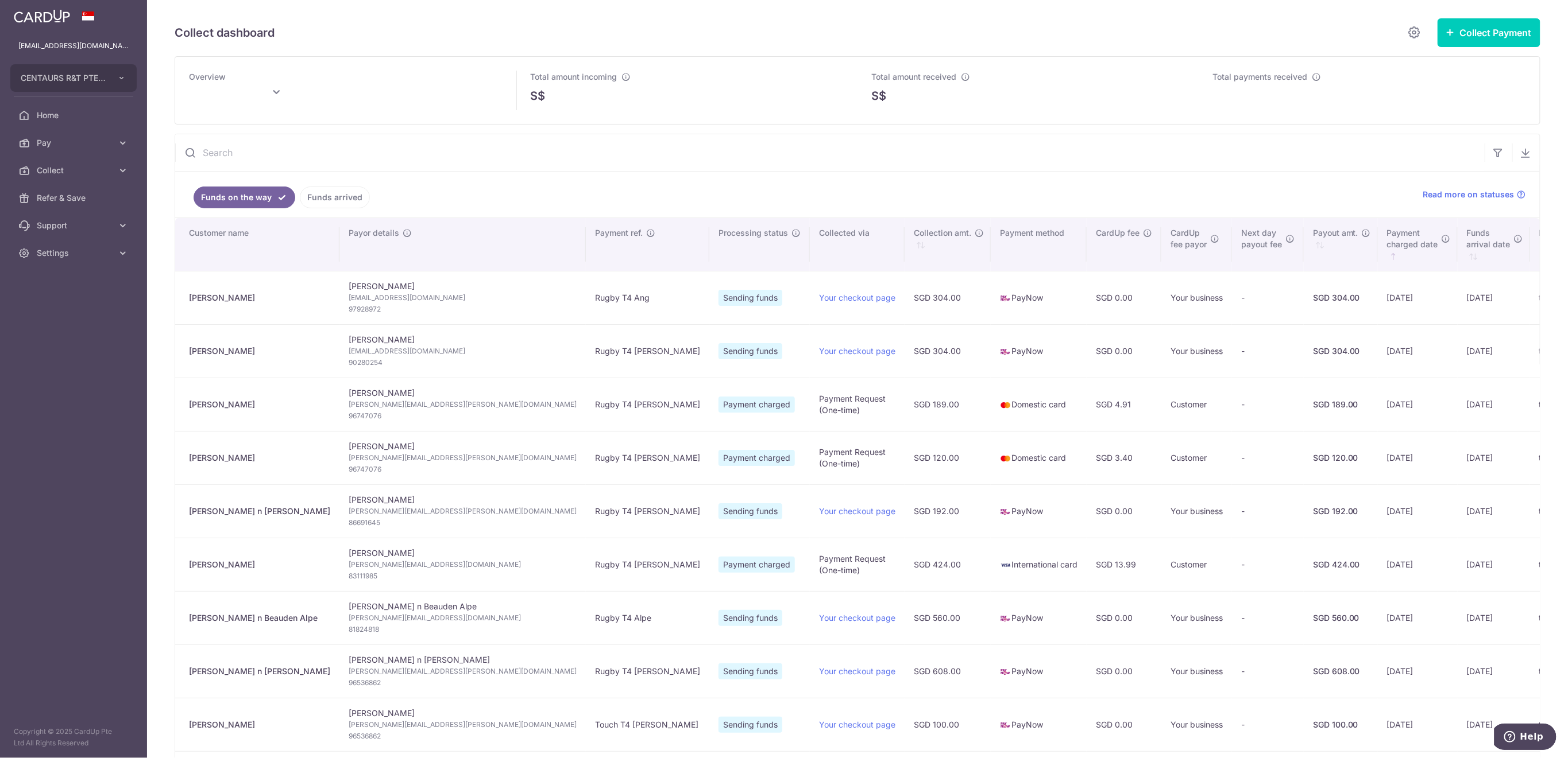
type input "October 2025"
click at [350, 198] on link "Funds arrived" at bounding box center [335, 198] width 70 height 22
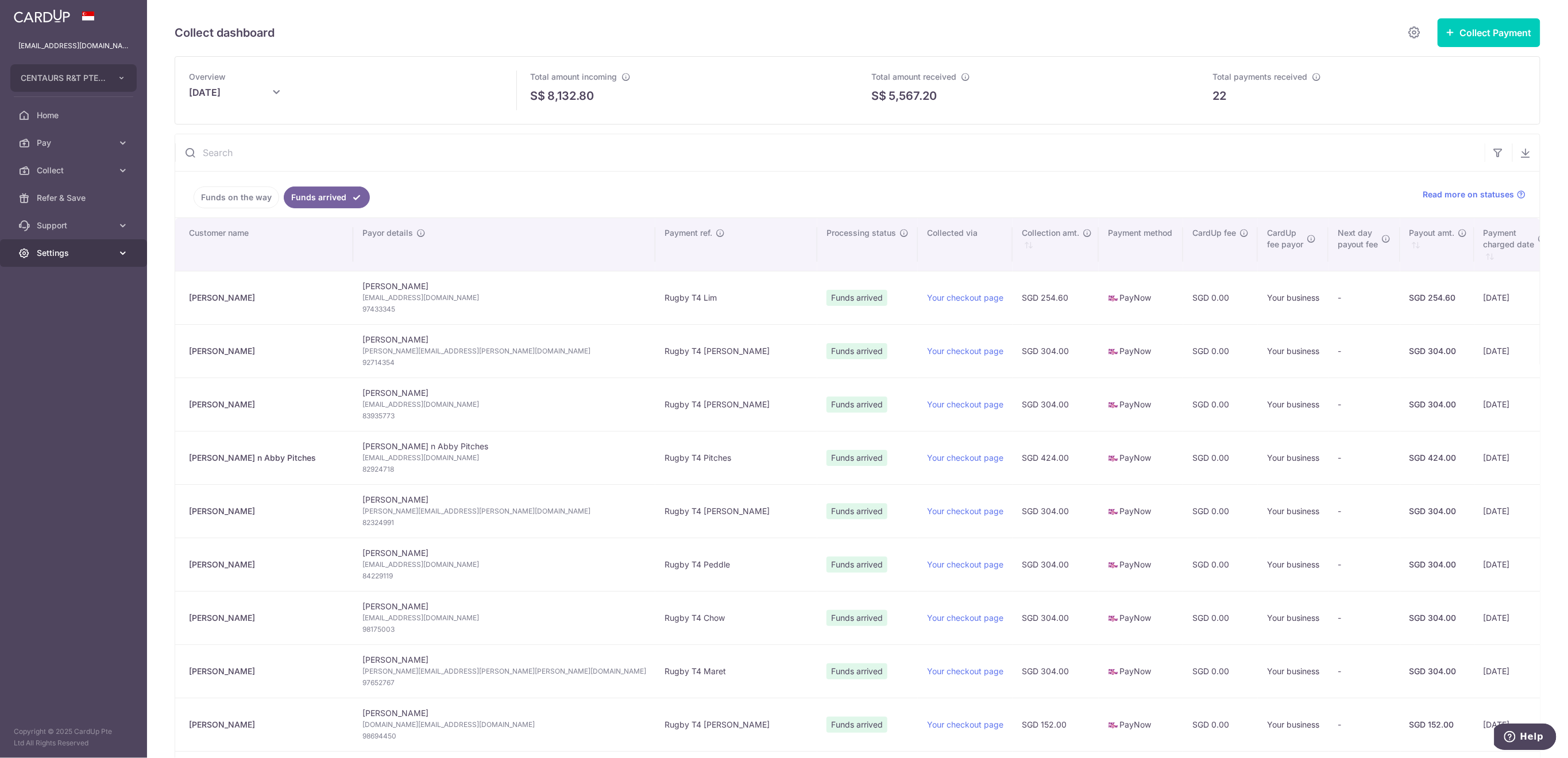
click at [59, 254] on span "Settings" at bounding box center [74, 253] width 76 height 12
click at [70, 309] on span "Logout" at bounding box center [74, 308] width 76 height 12
